Goal: Information Seeking & Learning: Understand process/instructions

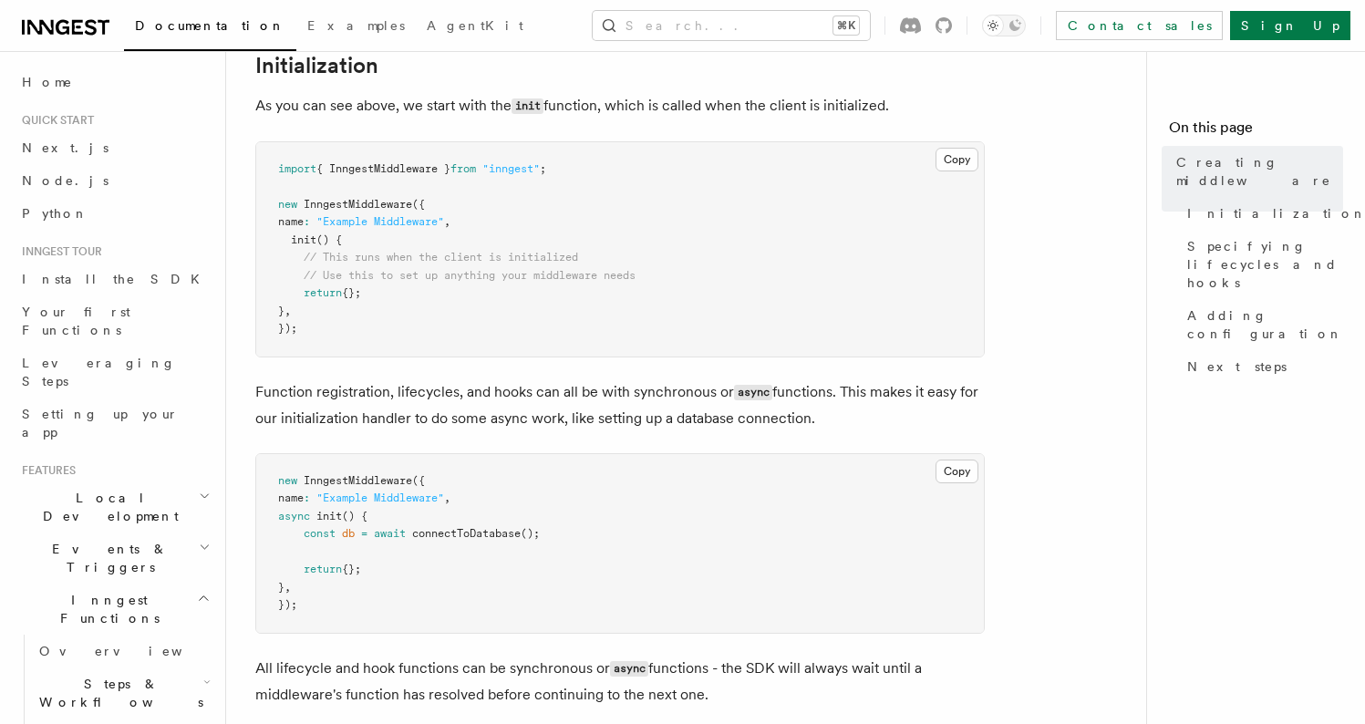
scroll to position [729, 0]
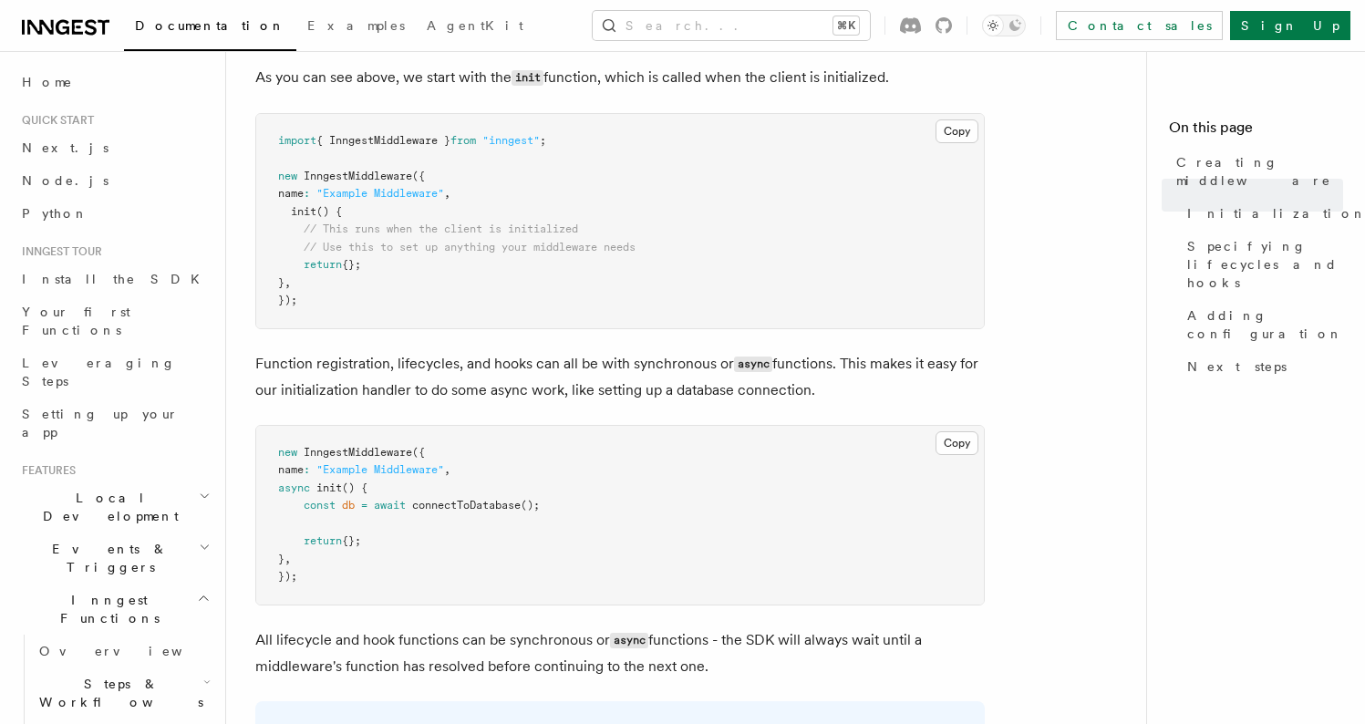
click at [541, 289] on pre "import { InngestMiddleware } from "inngest" ; new InngestMiddleware ({ name : "…" at bounding box center [620, 221] width 728 height 214
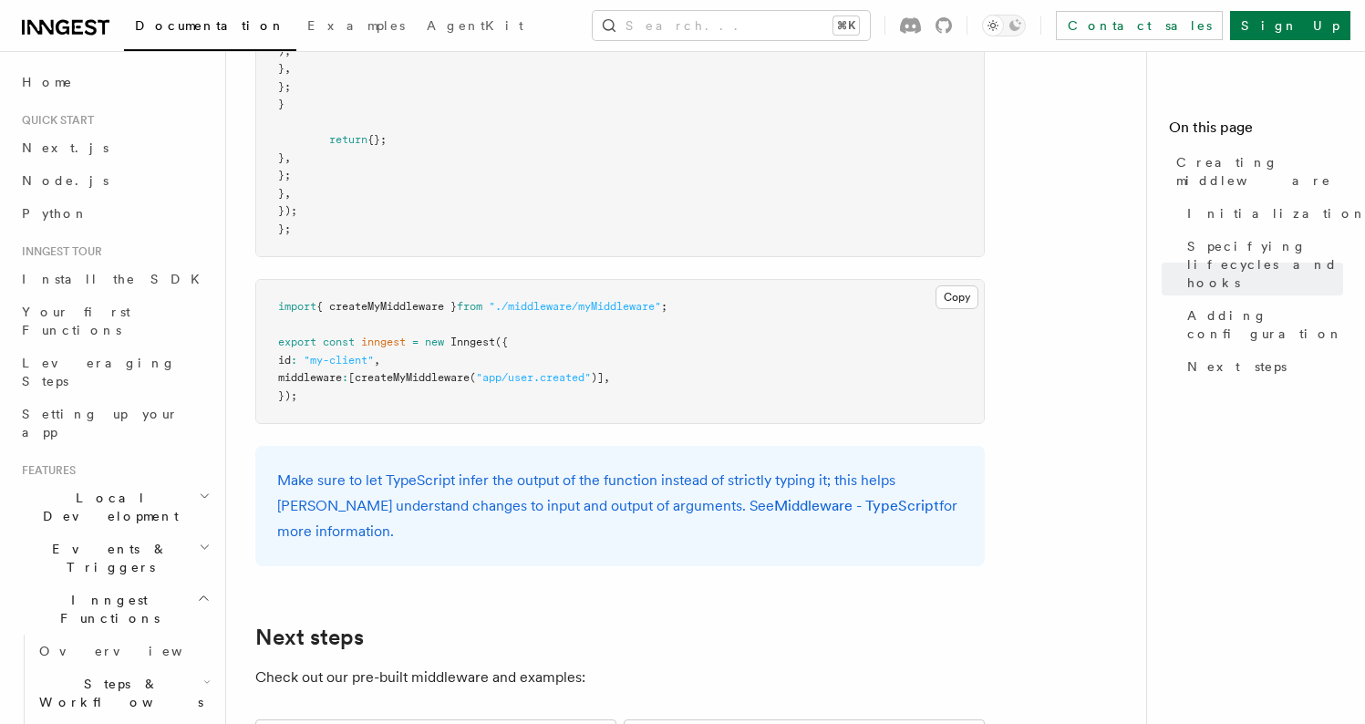
scroll to position [3584, 0]
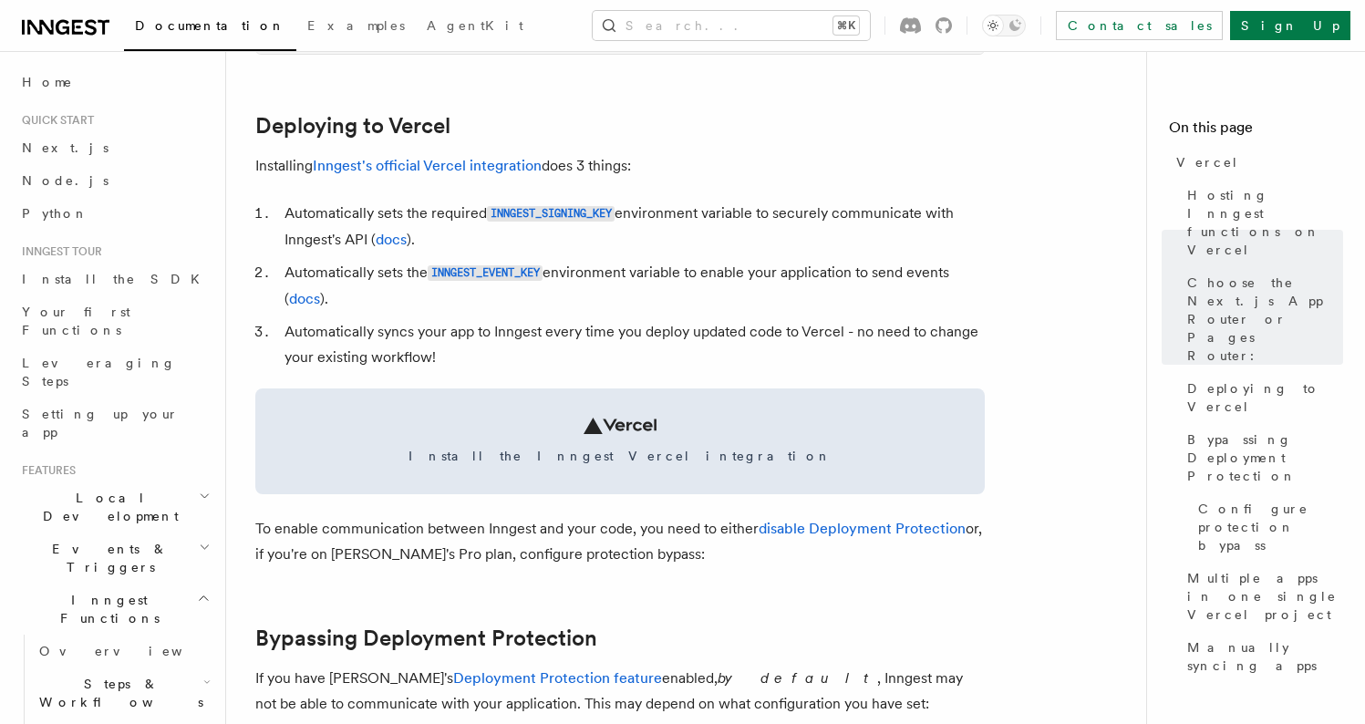
scroll to position [833, 0]
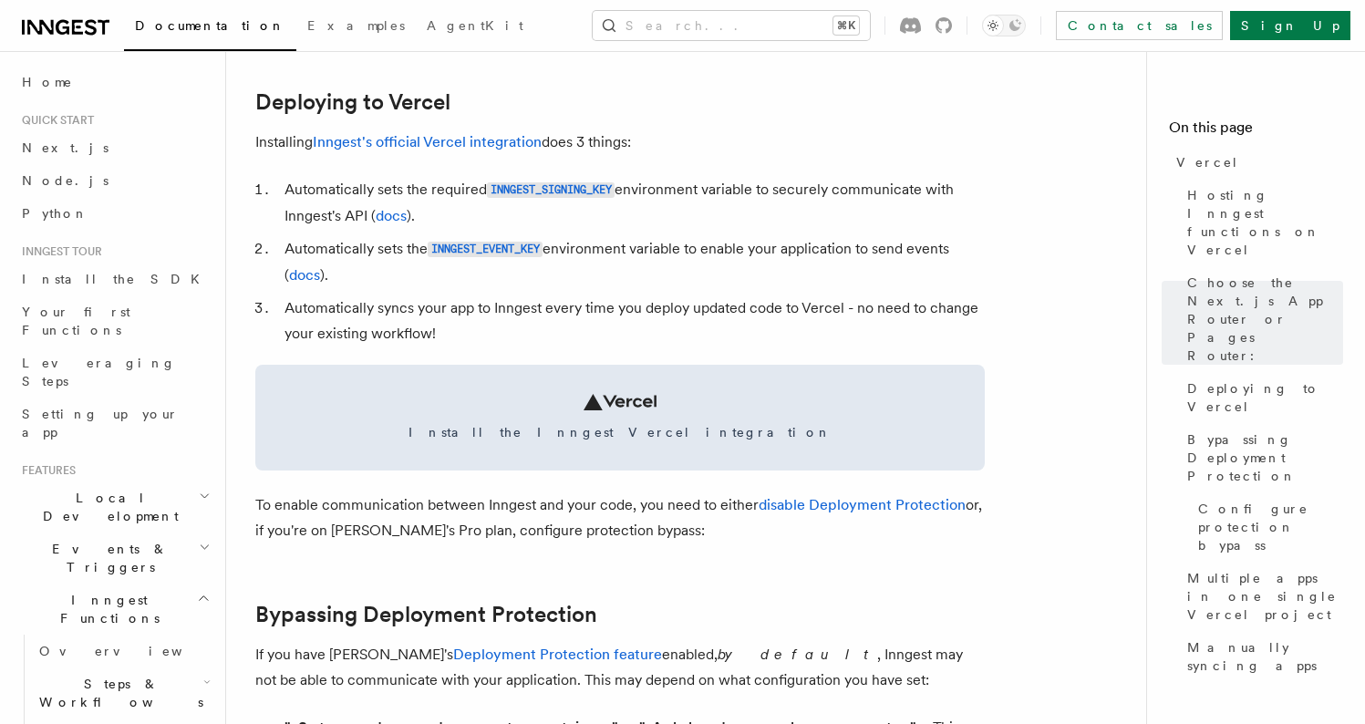
click at [604, 259] on li "Automatically sets the INNGEST_EVENT_KEY environment variable to enable your ap…" at bounding box center [632, 262] width 706 height 52
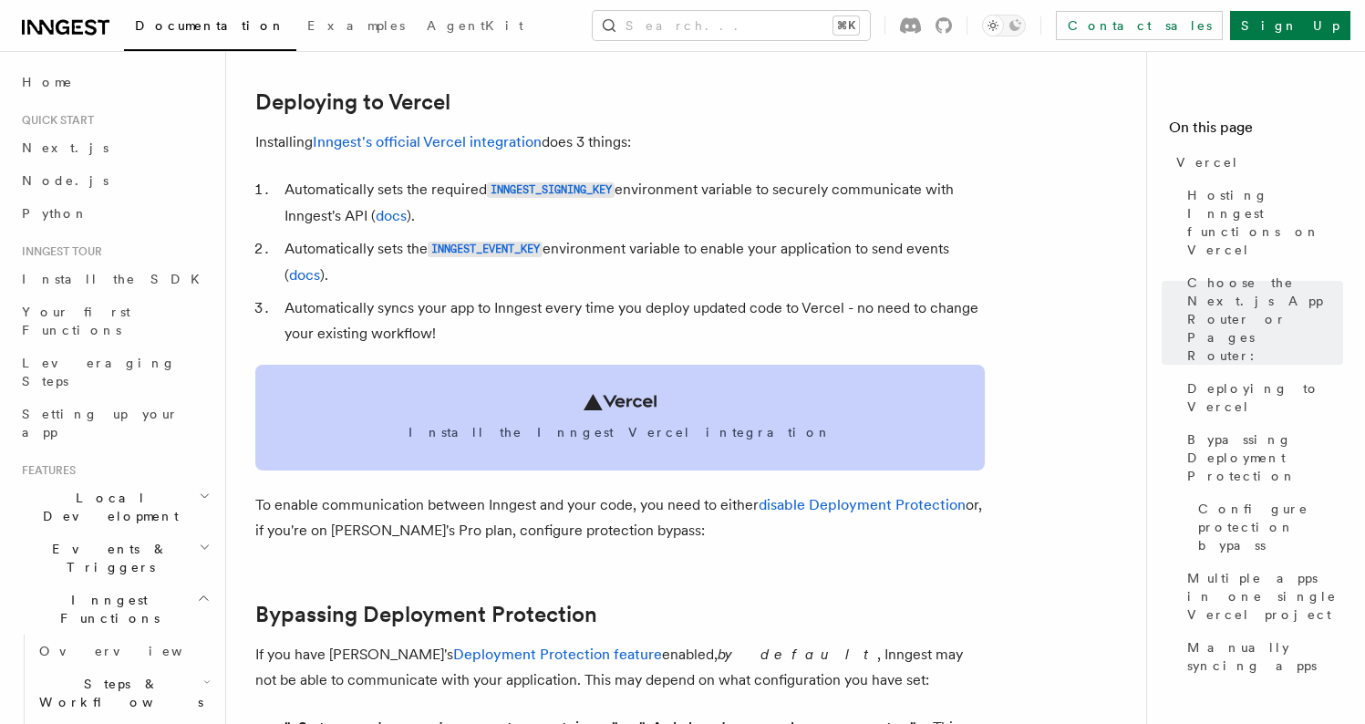
click at [625, 433] on span "Install the Inngest Vercel integration" at bounding box center [620, 432] width 686 height 18
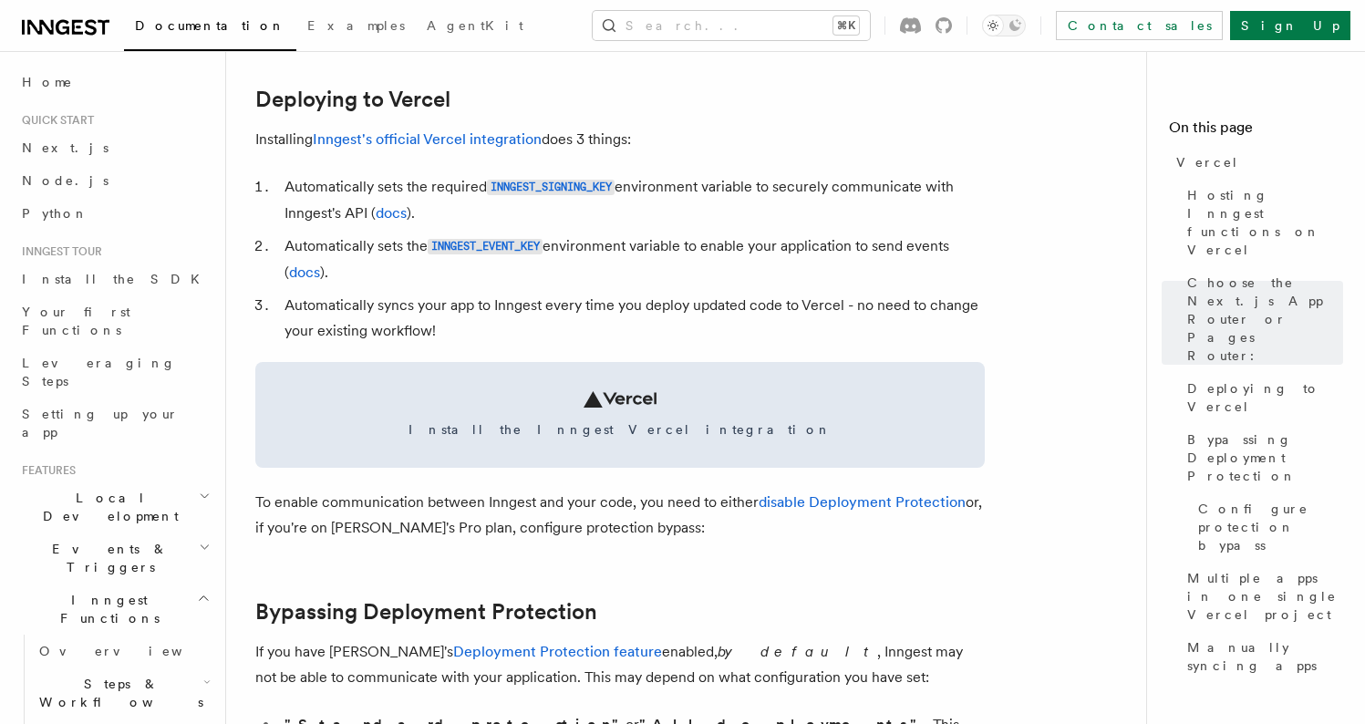
scroll to position [836, 0]
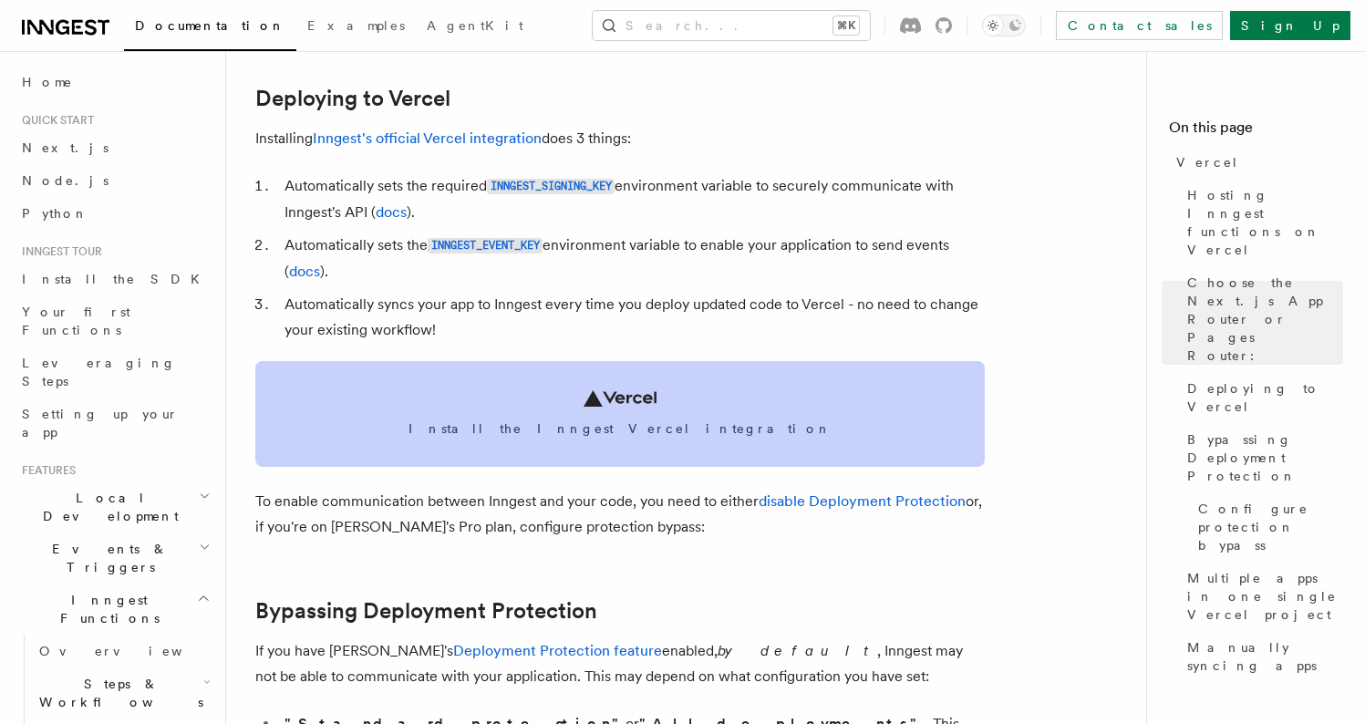
click at [628, 422] on span "Install the Inngest Vercel integration" at bounding box center [620, 428] width 686 height 18
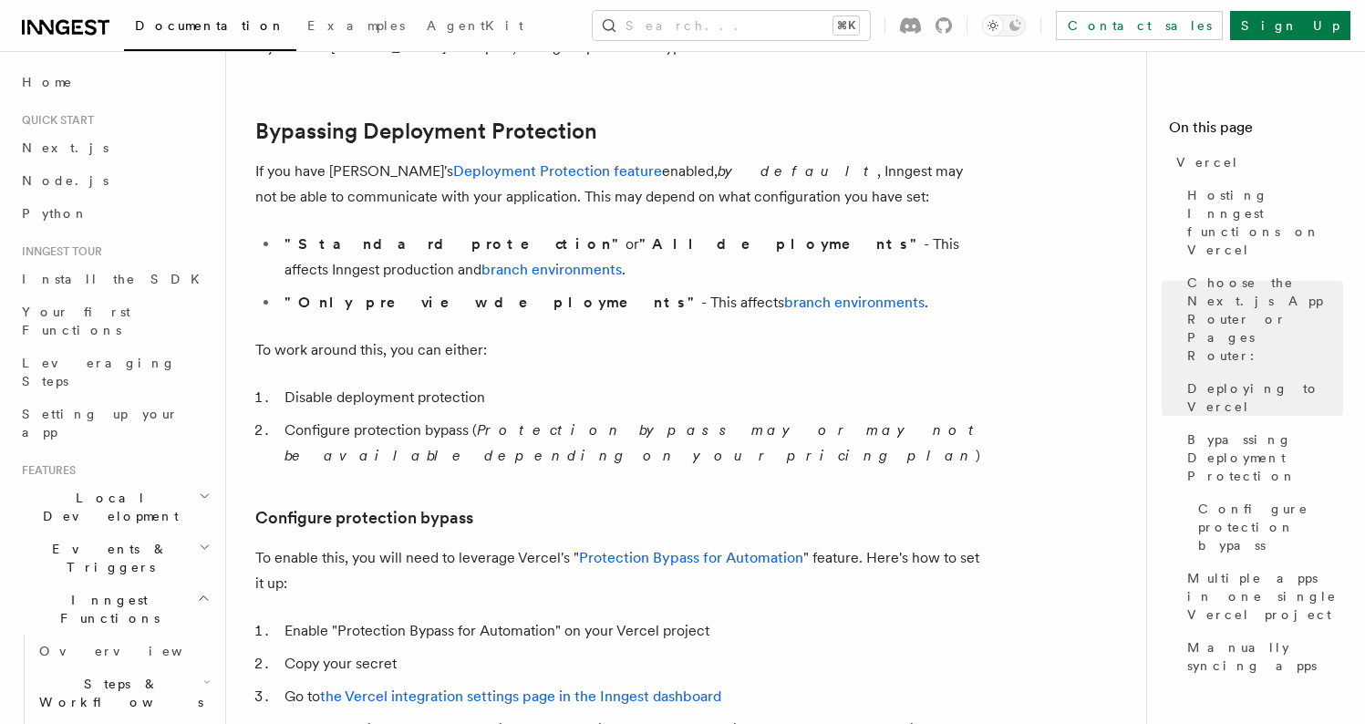
scroll to position [1317, 0]
click at [745, 193] on p "If you have Vercel's Deployment Protection feature enabled, by default , Innges…" at bounding box center [619, 183] width 729 height 51
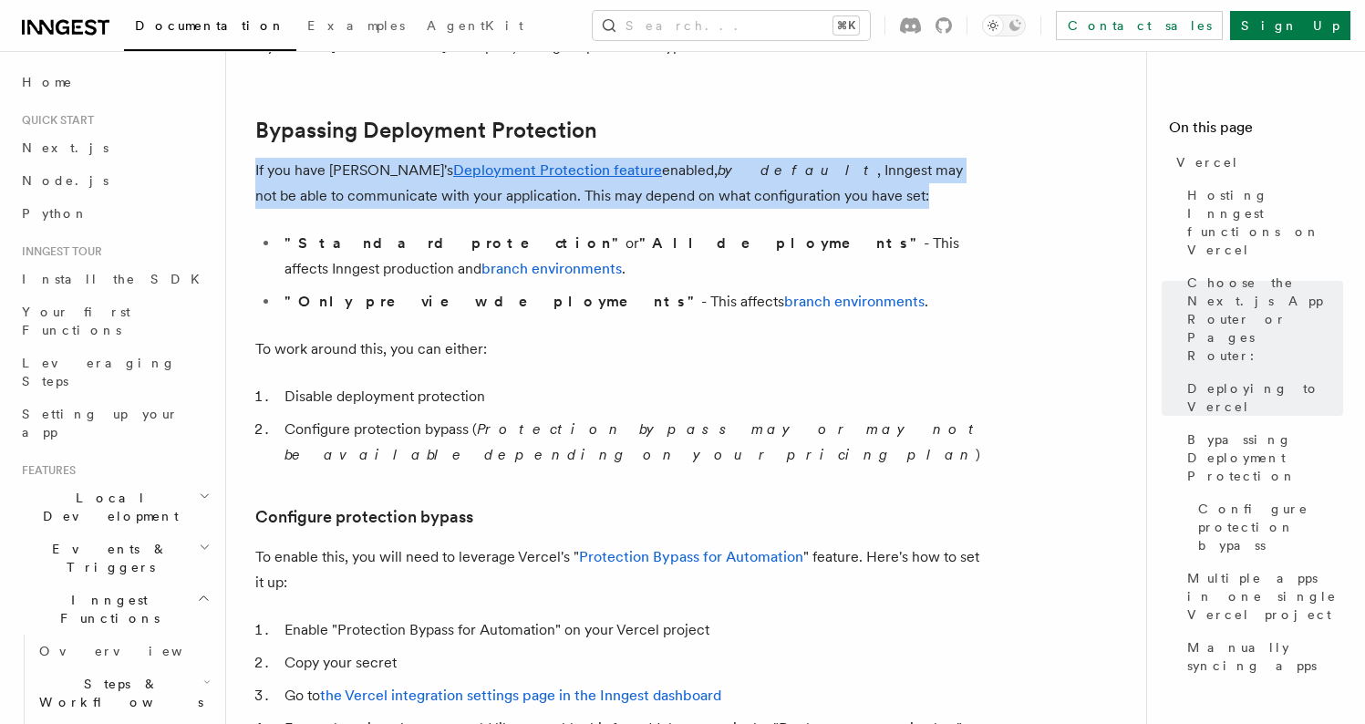
click at [745, 193] on p "If you have Vercel's Deployment Protection feature enabled, by default , Innges…" at bounding box center [619, 183] width 729 height 51
click at [770, 203] on p "If you have Vercel's Deployment Protection feature enabled, by default , Innges…" at bounding box center [619, 183] width 729 height 51
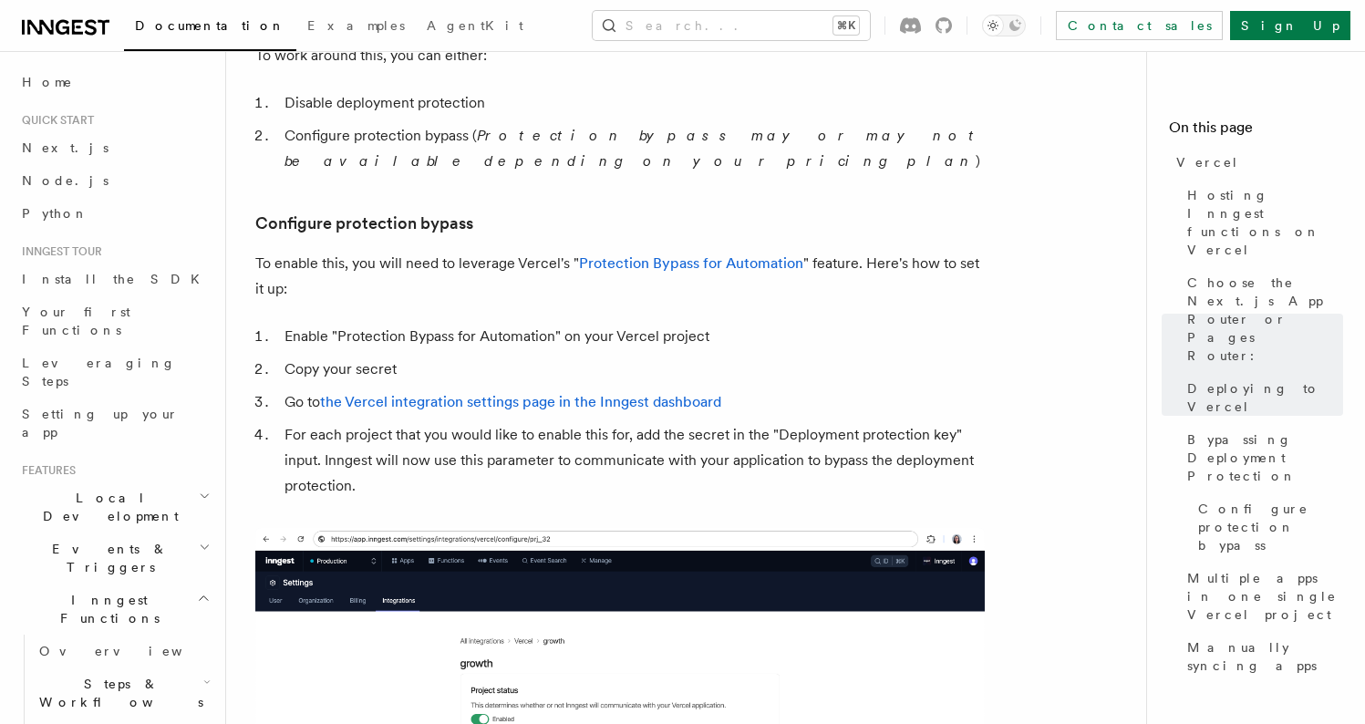
scroll to position [1622, 0]
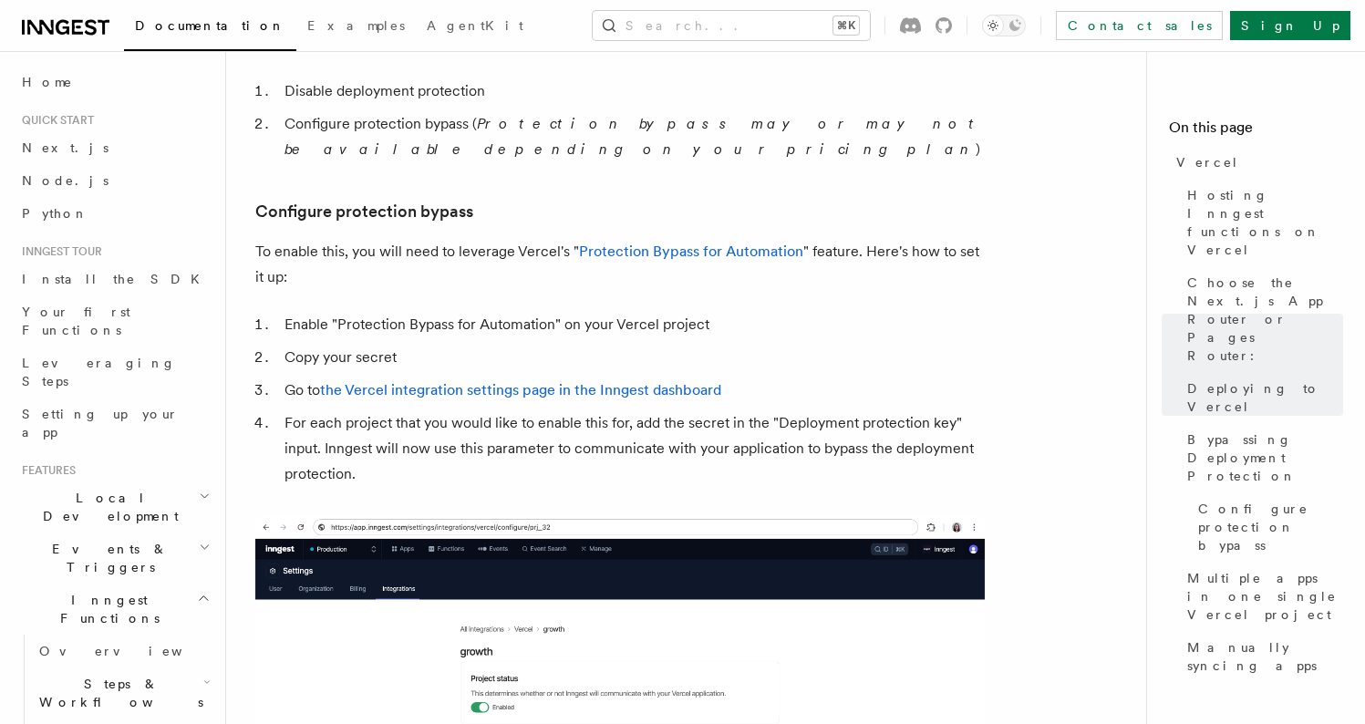
click at [425, 440] on article "Platform Deployment Cloud Providers Setup Vercel Inngest enables you to host yo…" at bounding box center [693, 357] width 876 height 3799
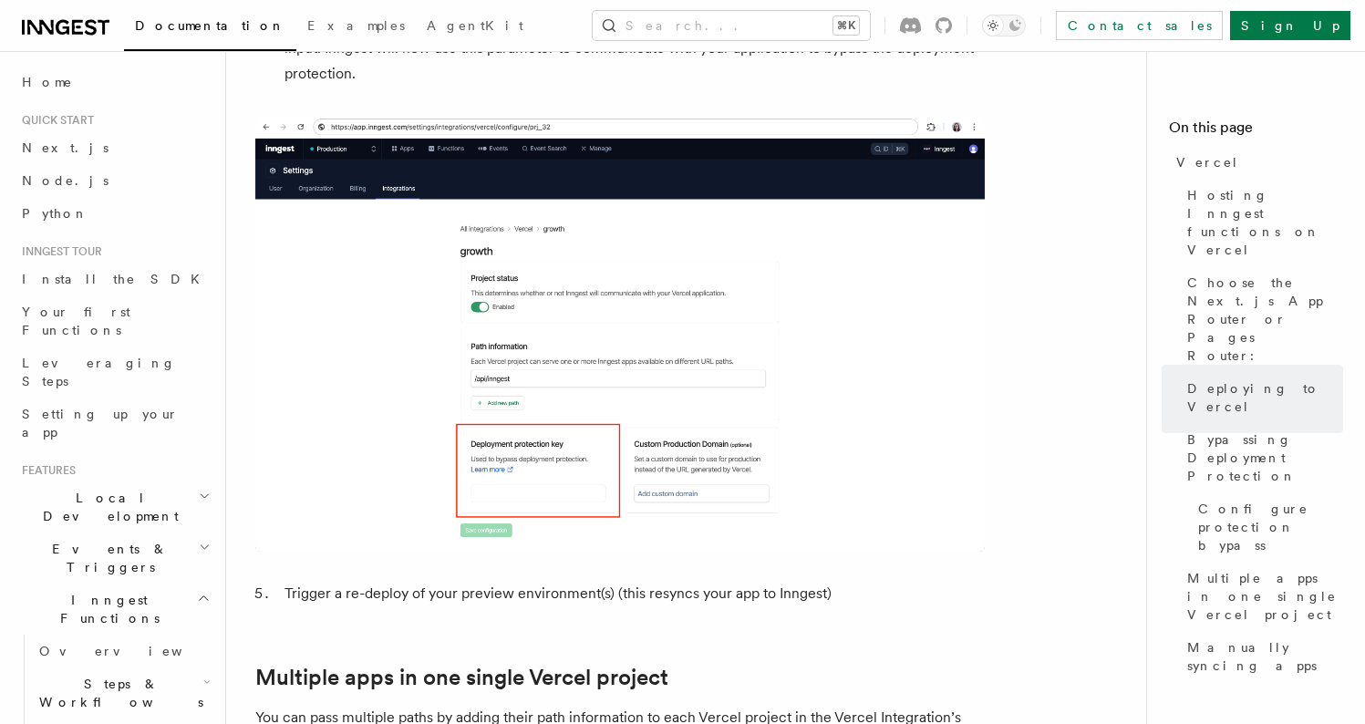
scroll to position [2035, 0]
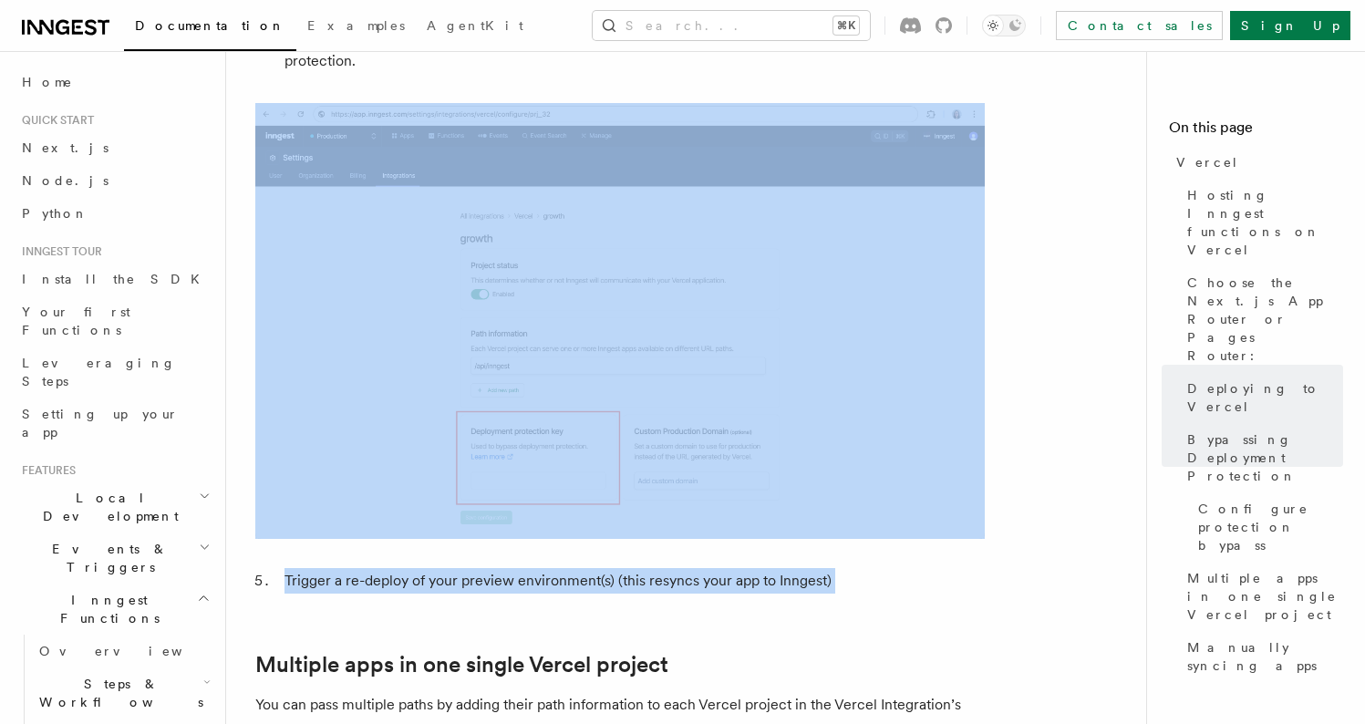
drag, startPoint x: 771, startPoint y: 523, endPoint x: 420, endPoint y: 321, distance: 404.4
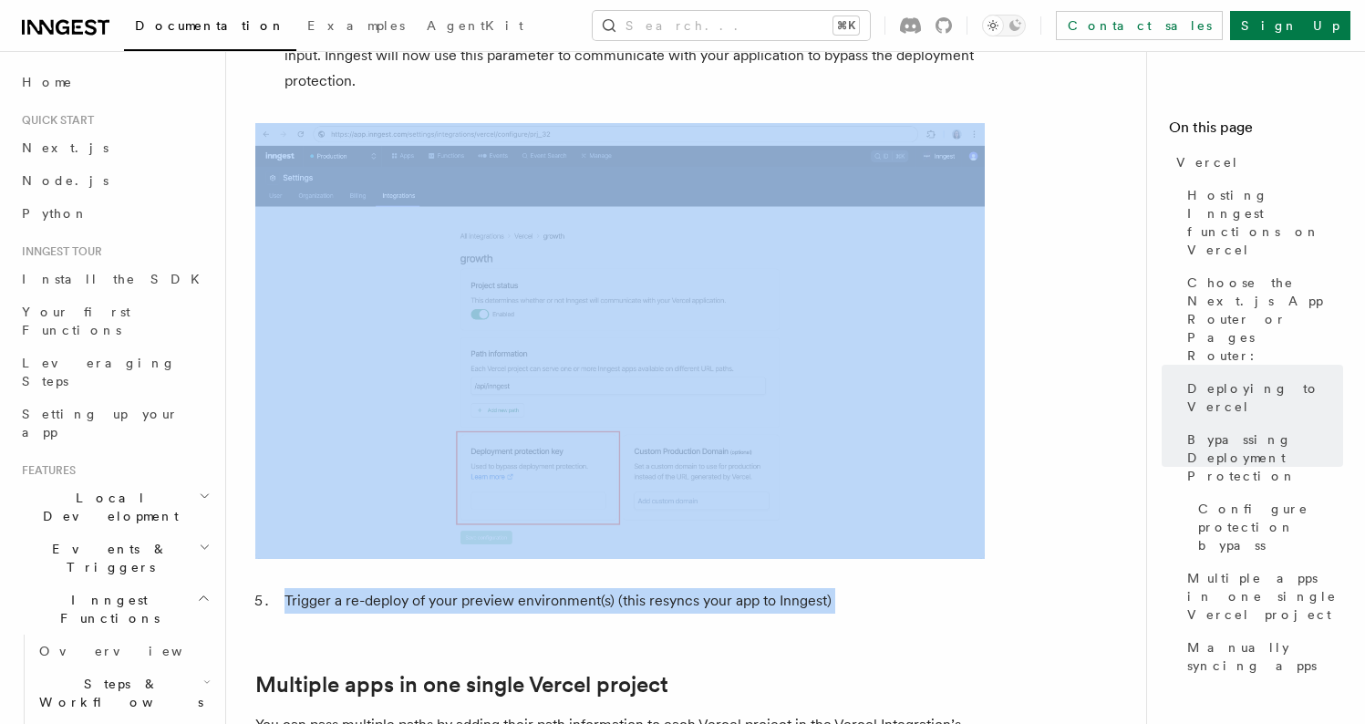
scroll to position [1737, 0]
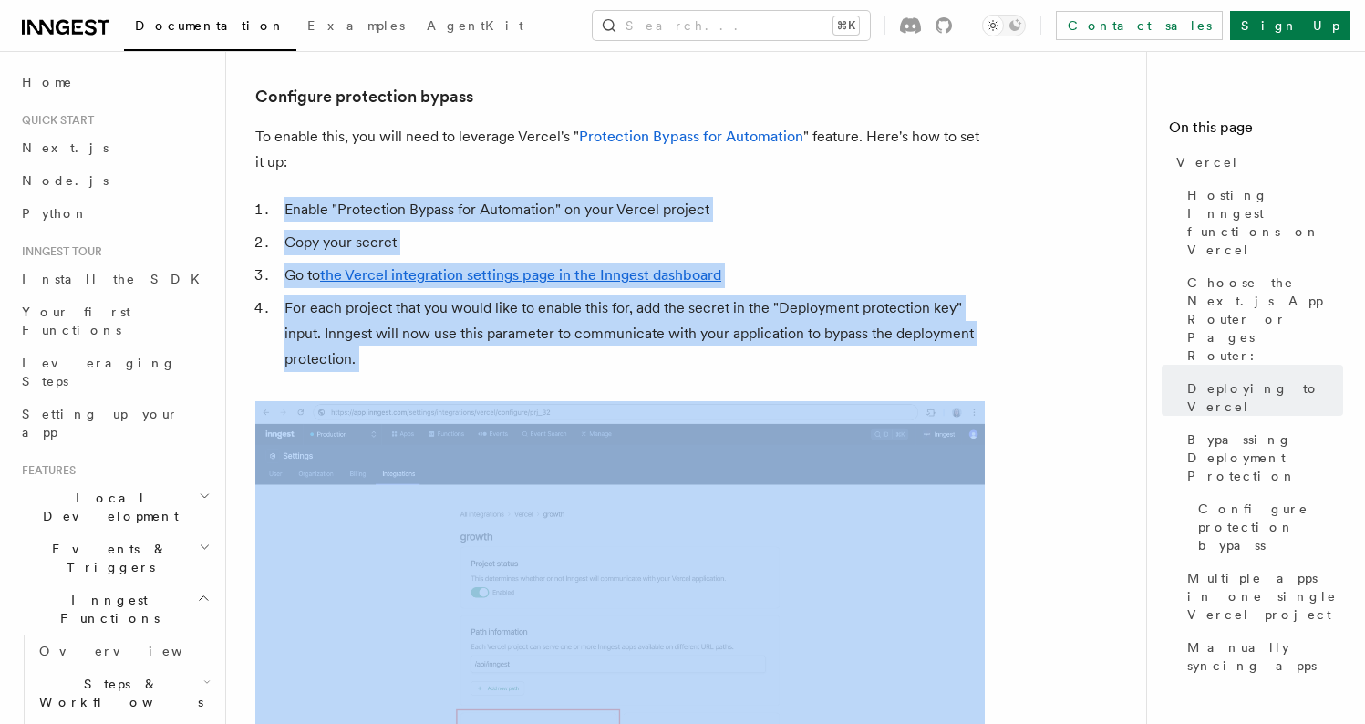
click at [281, 141] on article "Platform Deployment Cloud Providers Setup Vercel Inngest enables you to host yo…" at bounding box center [693, 242] width 876 height 3799
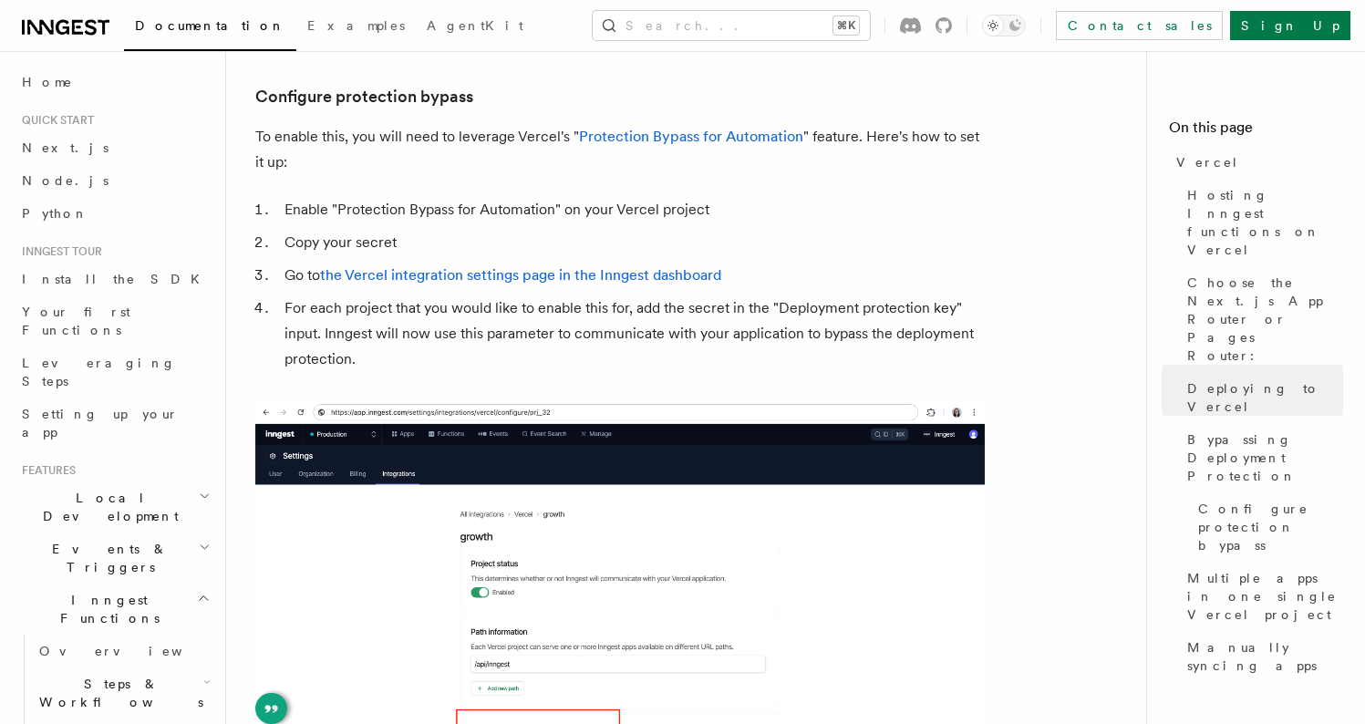
click at [322, 134] on article "Platform Deployment Cloud Providers Setup Vercel Inngest enables you to host yo…" at bounding box center [693, 242] width 876 height 3799
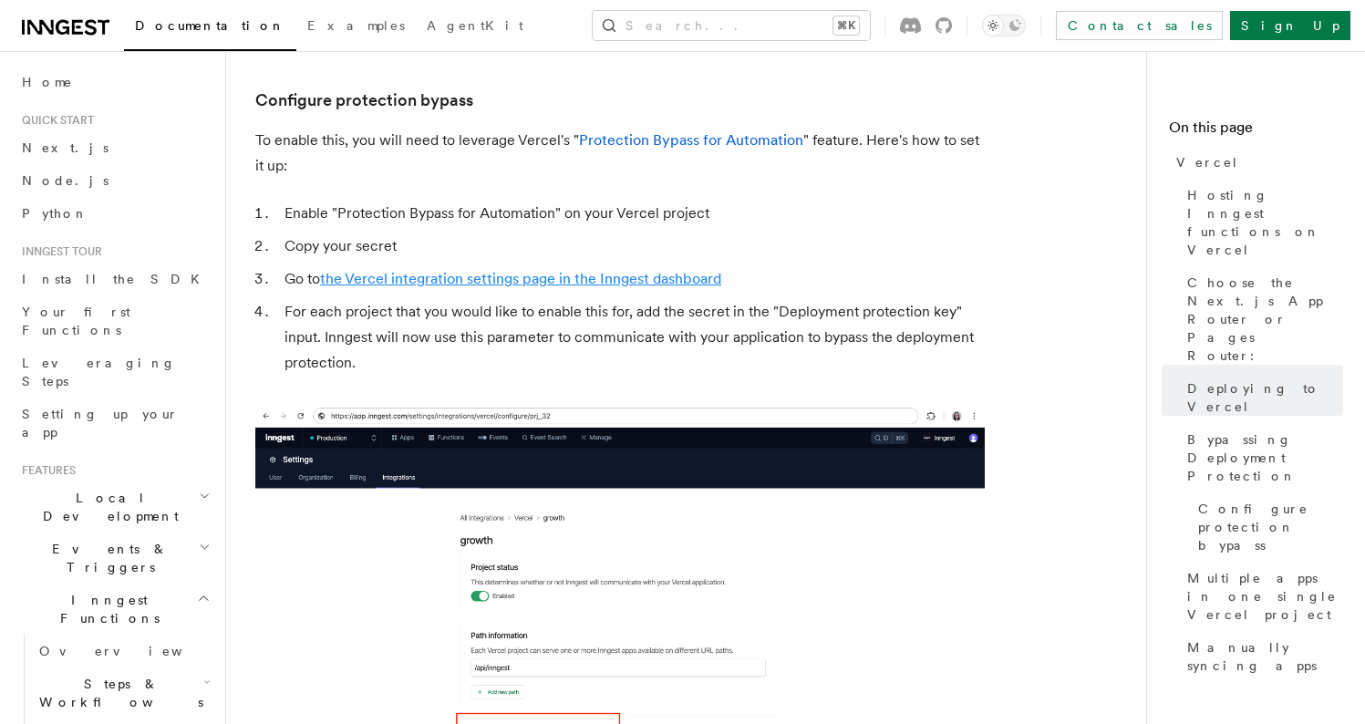
click at [512, 270] on link "the Vercel integration settings page in the Inngest dashboard" at bounding box center [520, 278] width 401 height 17
click at [360, 316] on li "For each project that you would like to enable this for, add the secret in the …" at bounding box center [632, 337] width 706 height 77
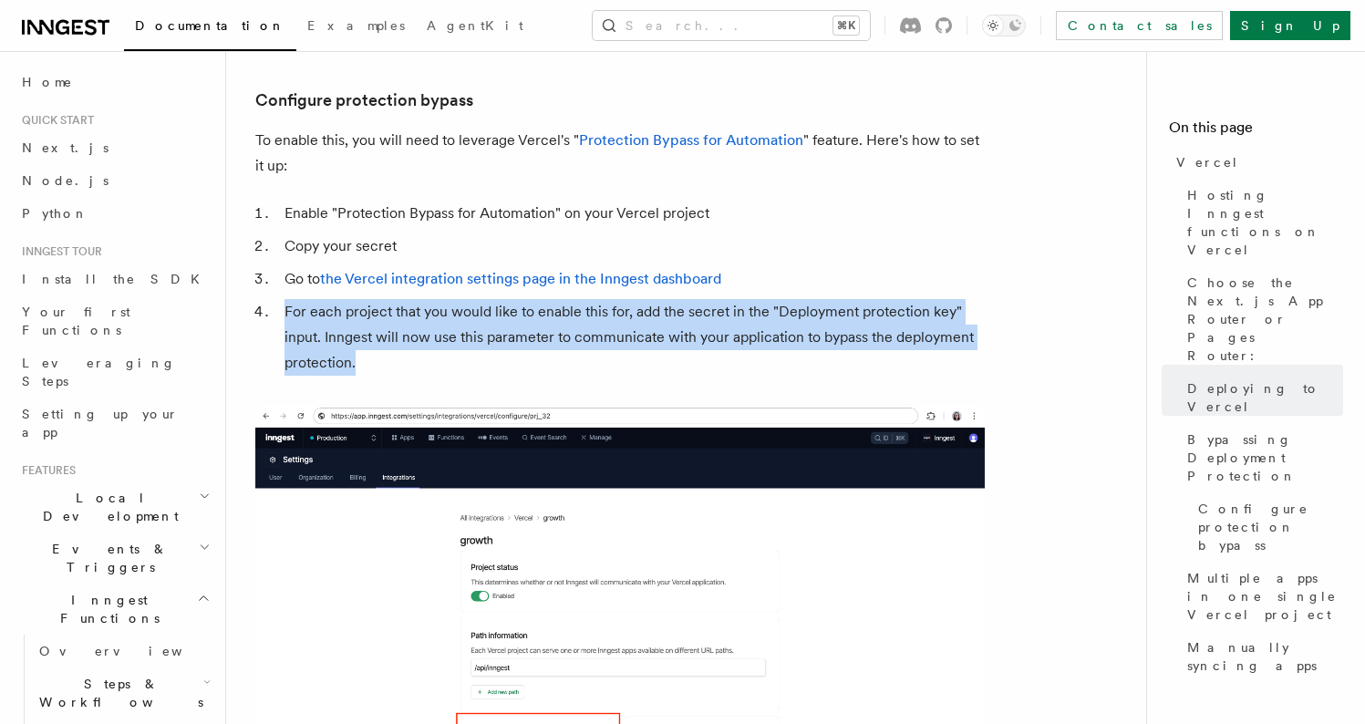
click at [360, 316] on li "For each project that you would like to enable this for, add the secret in the …" at bounding box center [632, 337] width 706 height 77
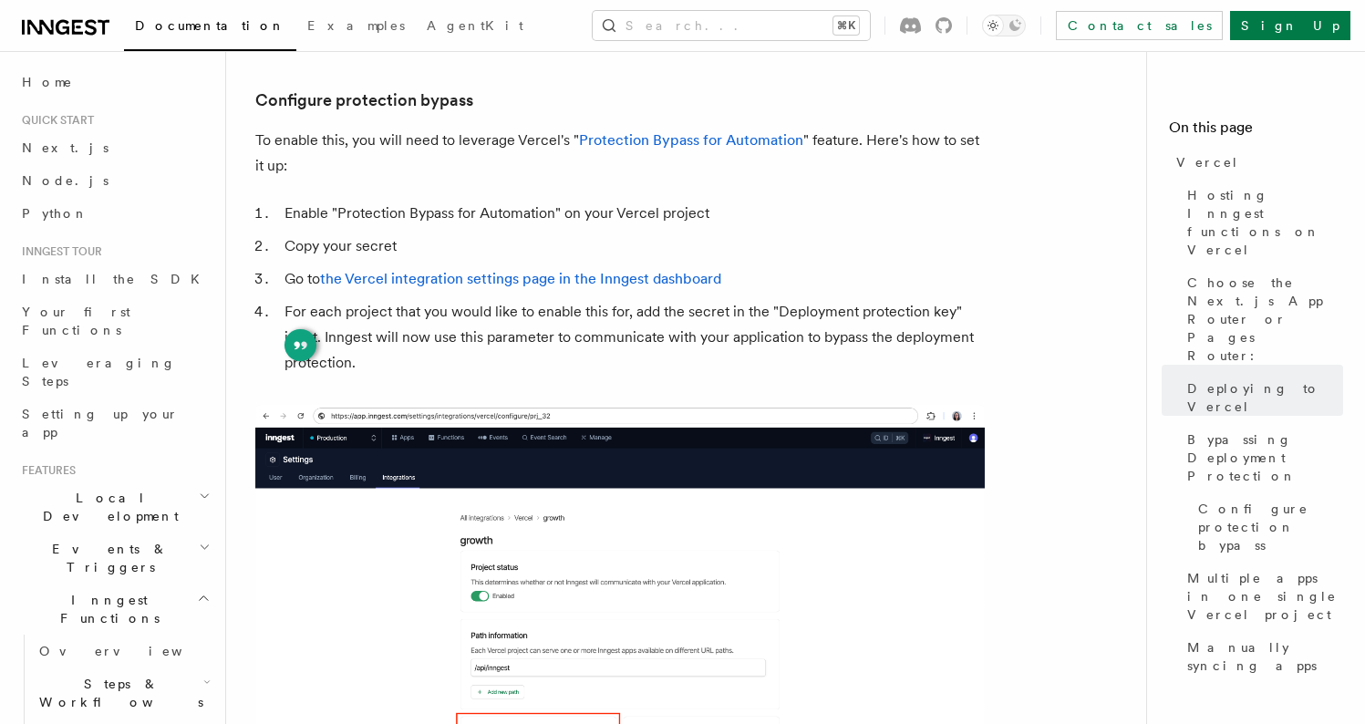
click at [369, 315] on li "For each project that you would like to enable this for, add the secret in the …" at bounding box center [632, 337] width 706 height 77
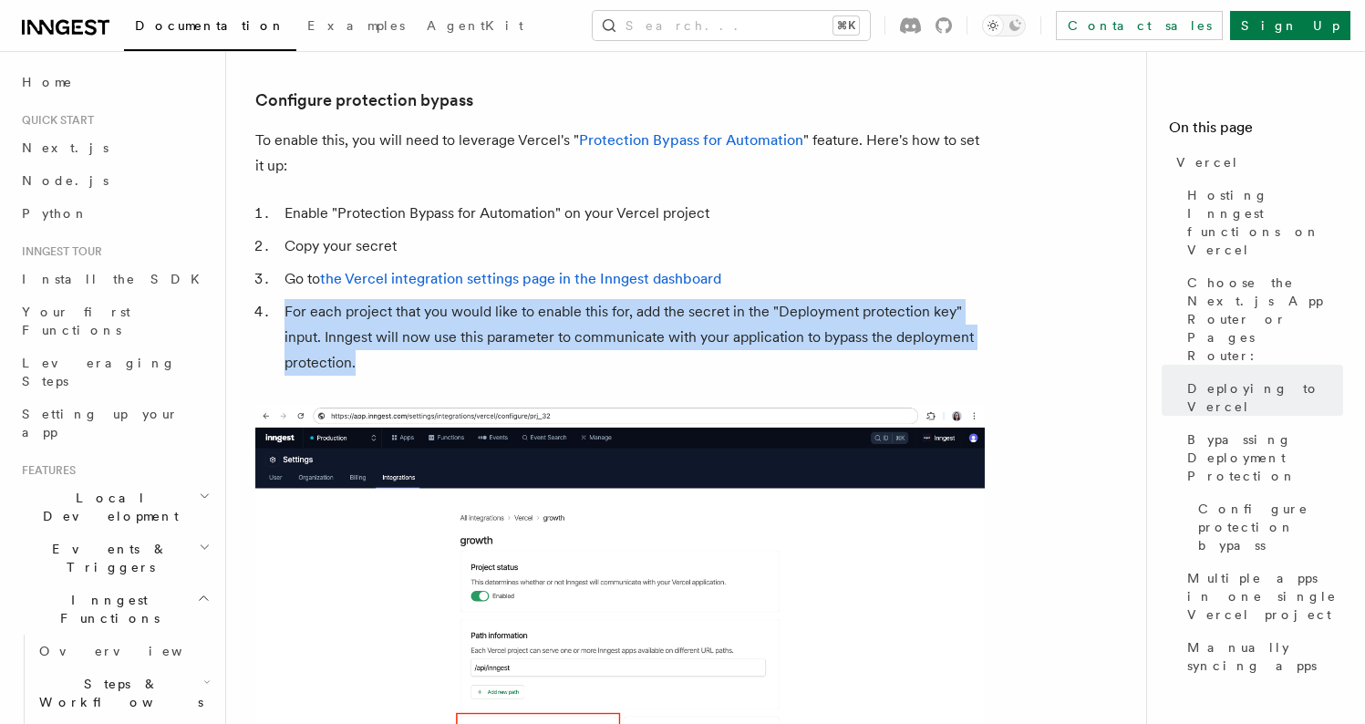
click at [369, 315] on li "For each project that you would like to enable this for, add the secret in the …" at bounding box center [632, 337] width 706 height 77
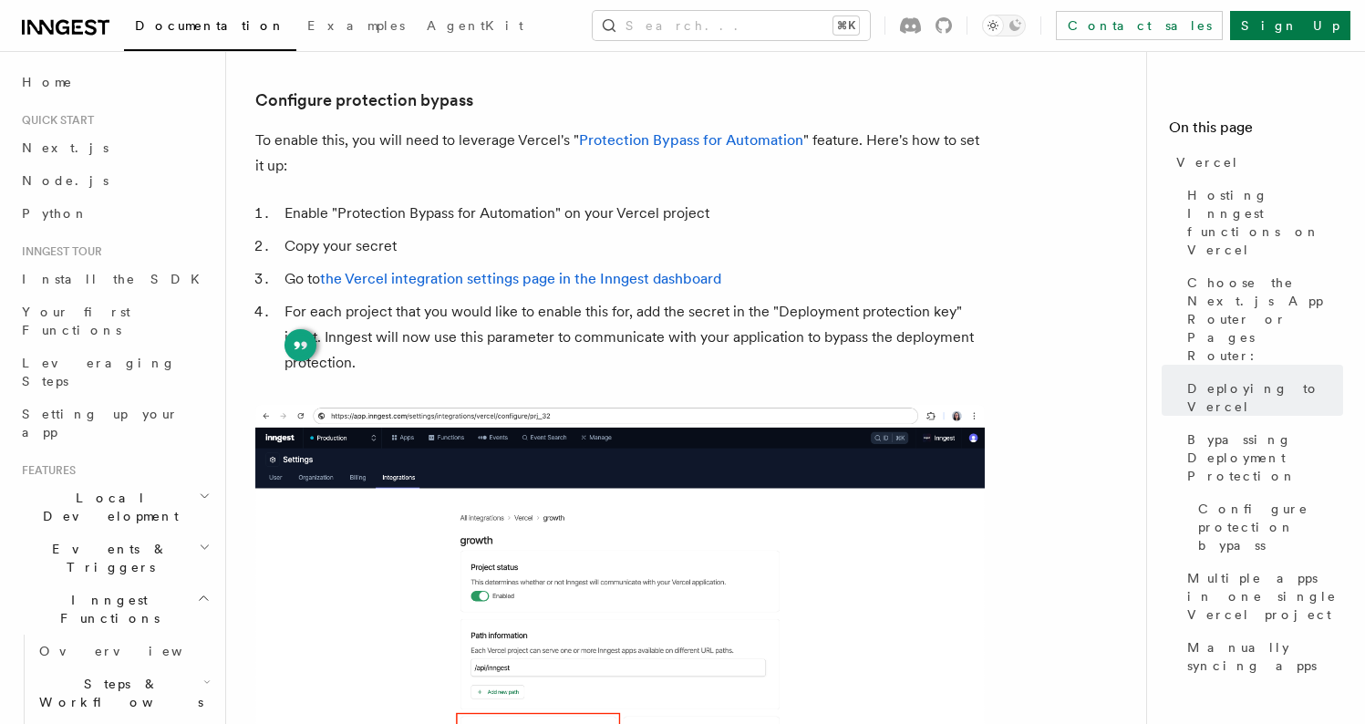
click at [381, 314] on li "For each project that you would like to enable this for, add the secret in the …" at bounding box center [632, 337] width 706 height 77
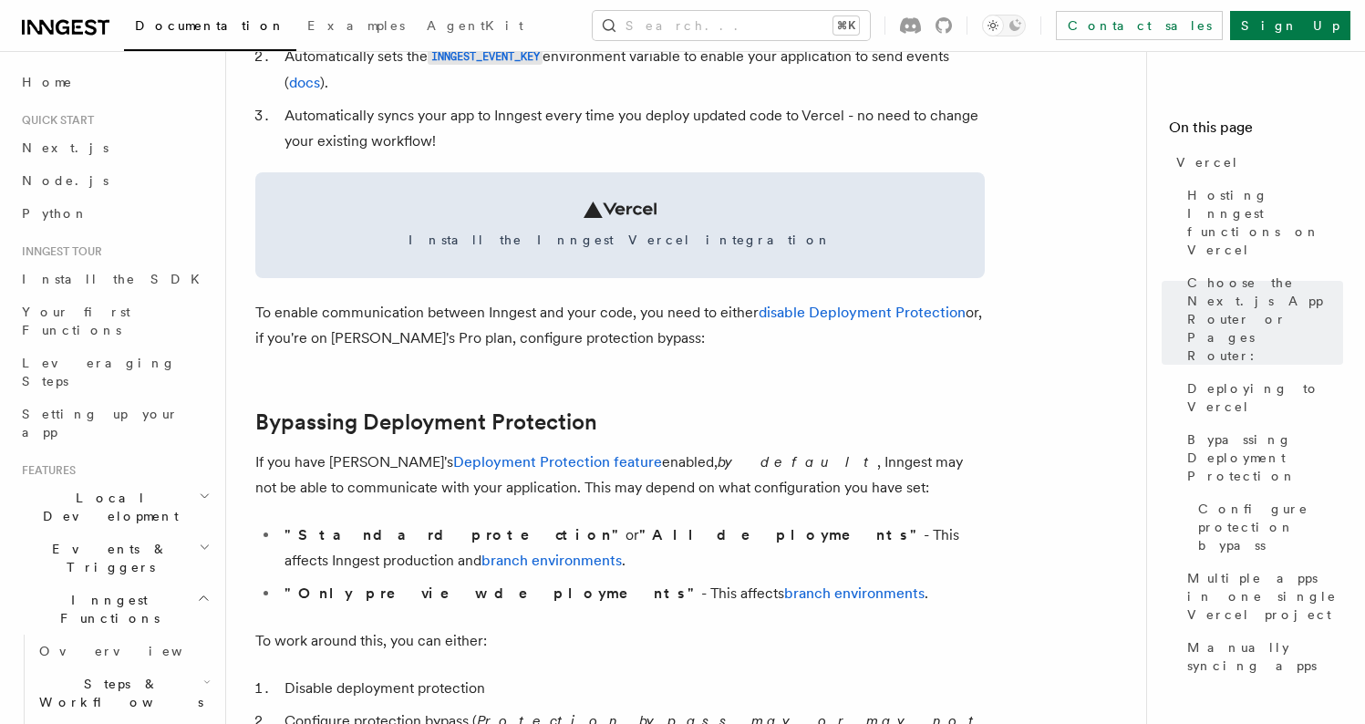
scroll to position [1124, 0]
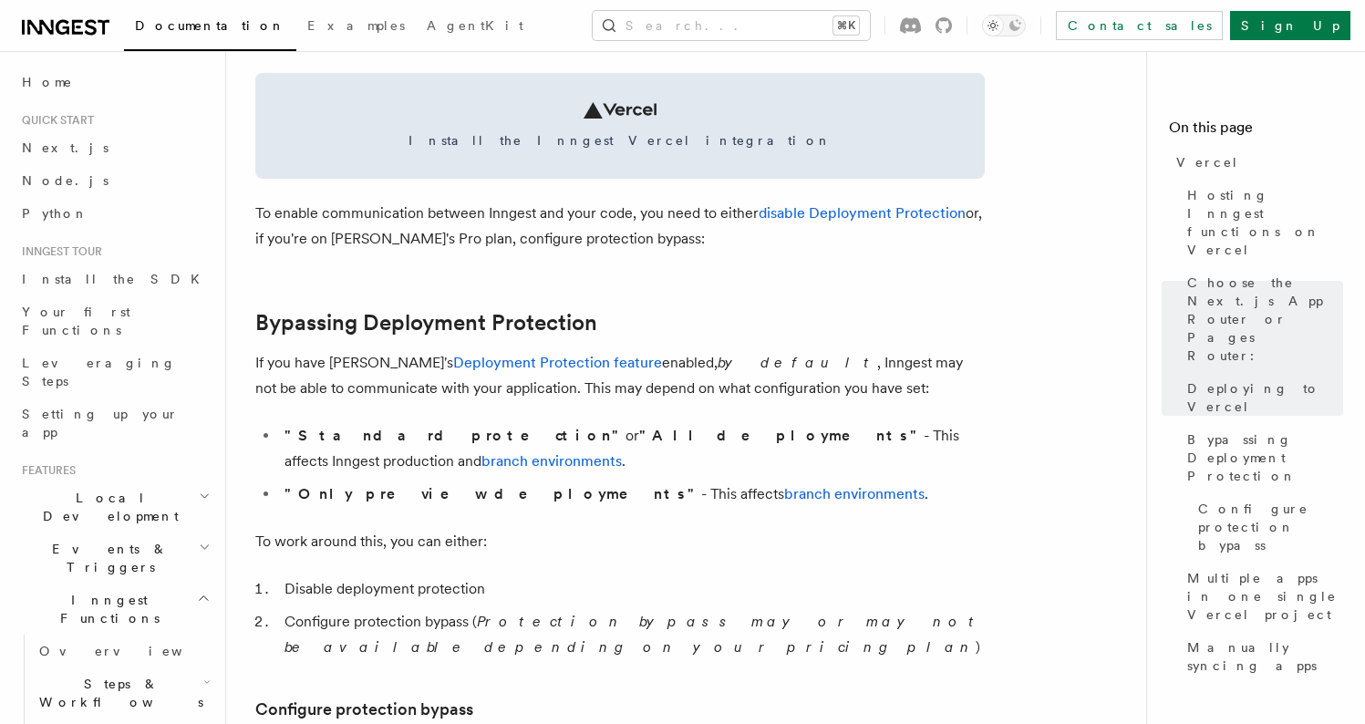
click at [644, 224] on p "To enable communication between Inngest and your code, you need to either disab…" at bounding box center [619, 226] width 729 height 51
click at [648, 252] on p "To enable communication between Inngest and your code, you need to either disab…" at bounding box center [619, 226] width 729 height 51
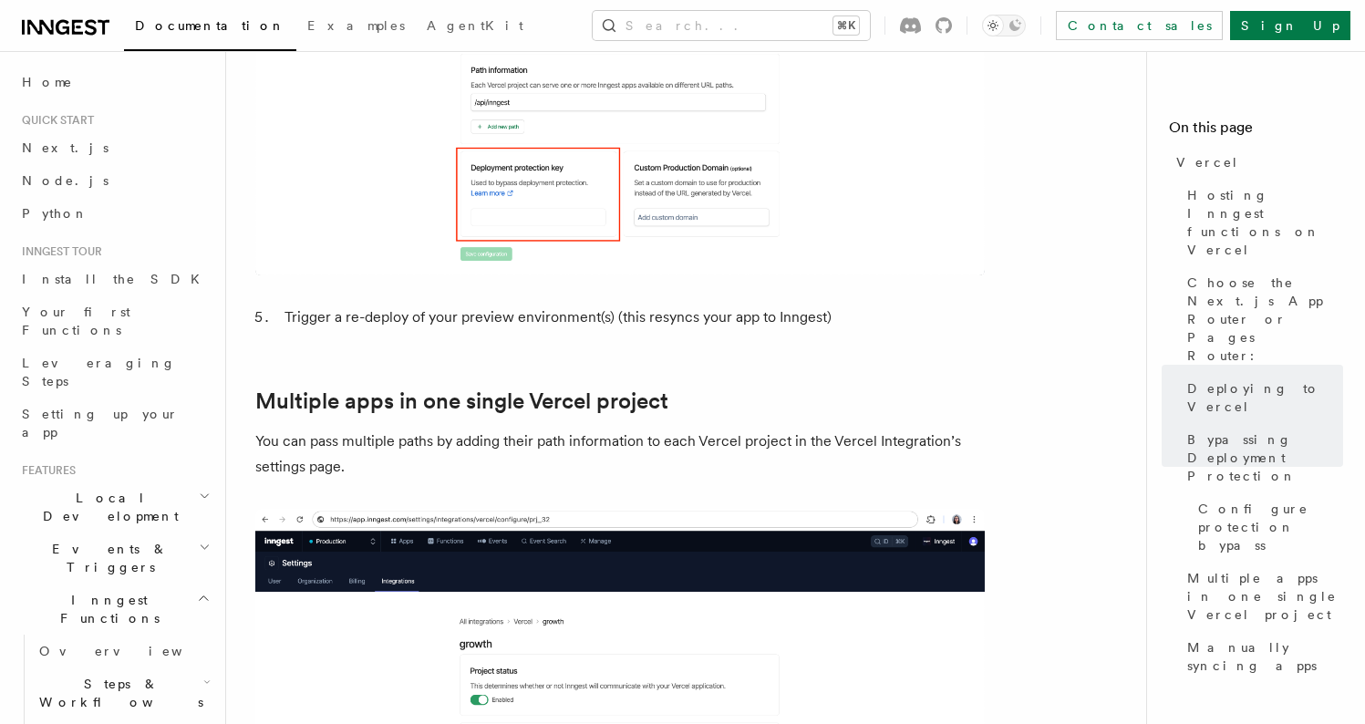
scroll to position [2299, 0]
